Goal: Task Accomplishment & Management: Manage account settings

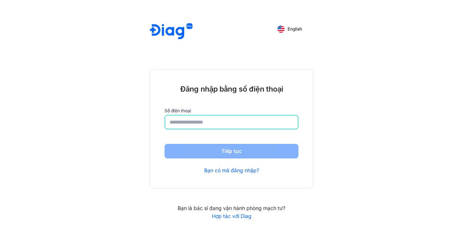
click at [183, 120] on input "number" at bounding box center [231, 122] width 124 height 13
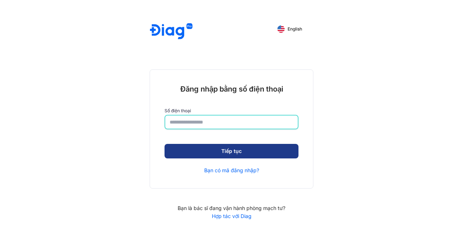
type input "**********"
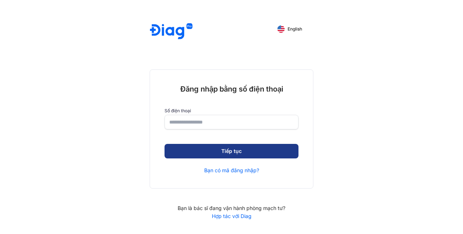
click at [238, 149] on button "Tiếp tục" at bounding box center [231, 151] width 134 height 15
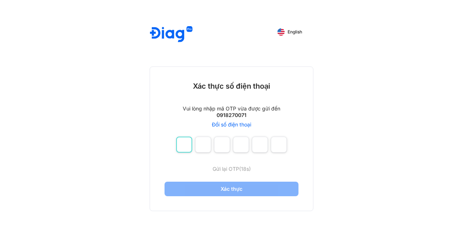
click at [184, 139] on input "number" at bounding box center [184, 145] width 16 height 16
type input "*"
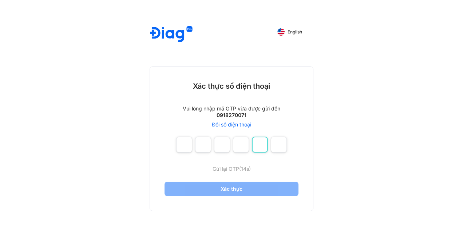
type input "*"
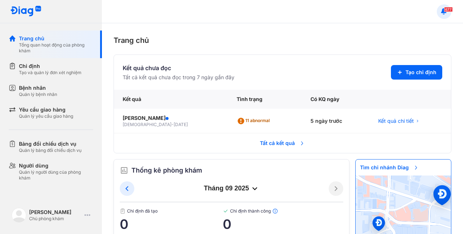
click at [444, 10] on span "677" at bounding box center [448, 9] width 9 height 5
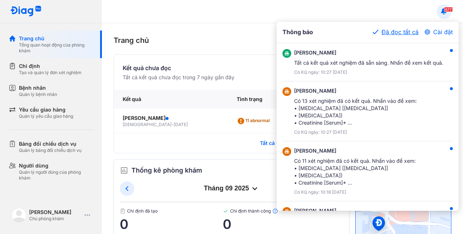
click at [399, 31] on button "Đã đọc tất cả" at bounding box center [395, 32] width 46 height 9
click at [249, 14] on div at bounding box center [231, 117] width 463 height 234
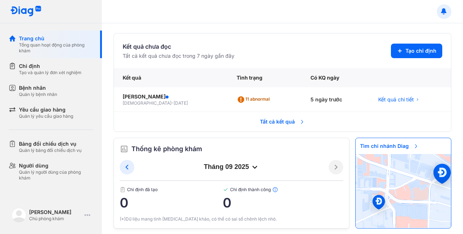
scroll to position [27, 0]
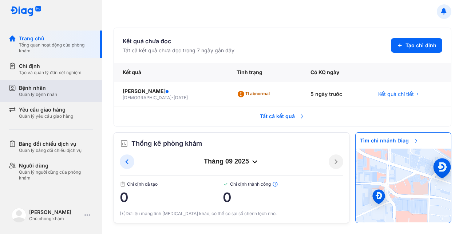
click at [45, 88] on div "Bệnh nhân" at bounding box center [38, 87] width 38 height 7
